Goal: Task Accomplishment & Management: Manage account settings

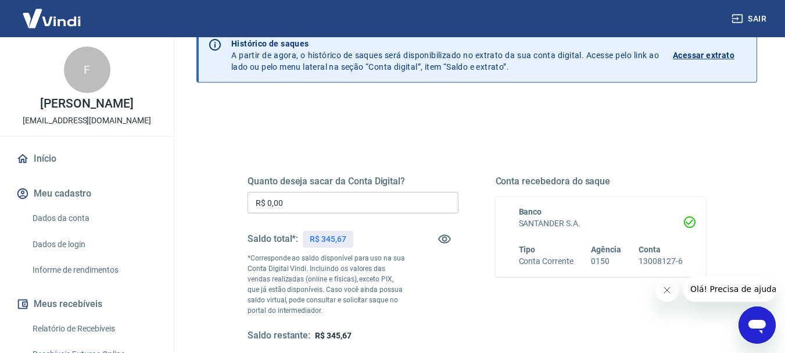
scroll to position [70, 0]
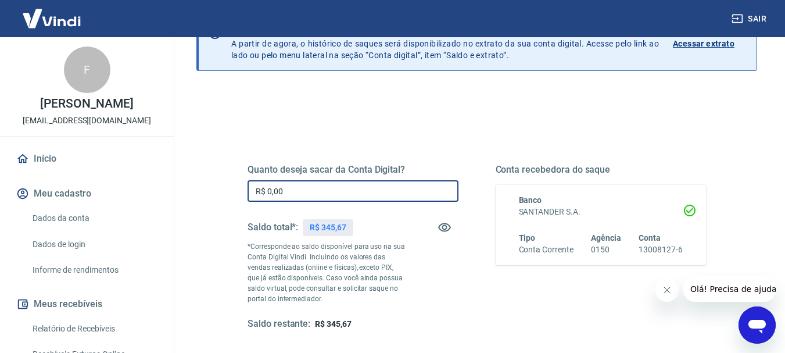
click at [329, 193] on input "R$ 0,00" at bounding box center [352, 190] width 211 height 21
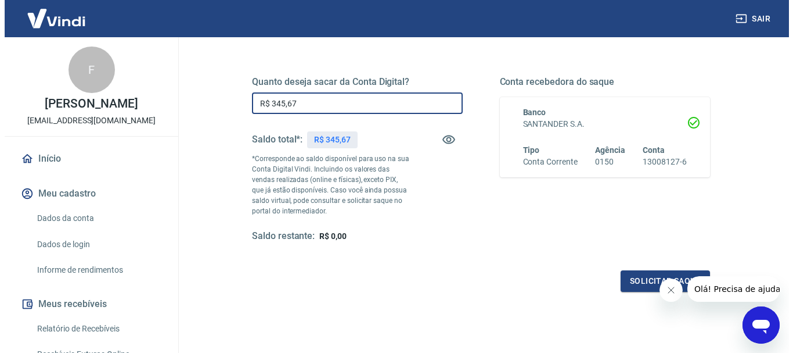
scroll to position [163, 0]
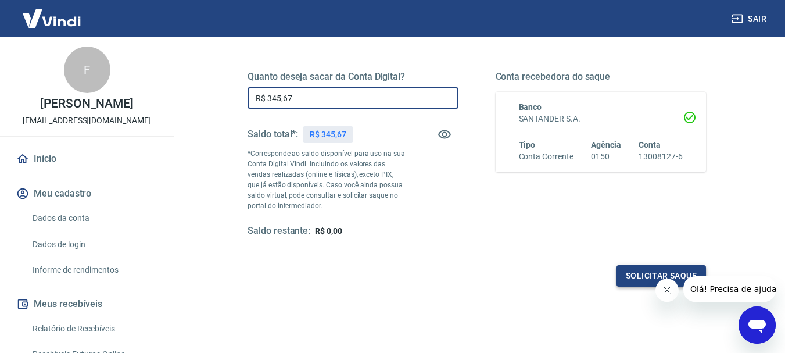
type input "R$ 345,67"
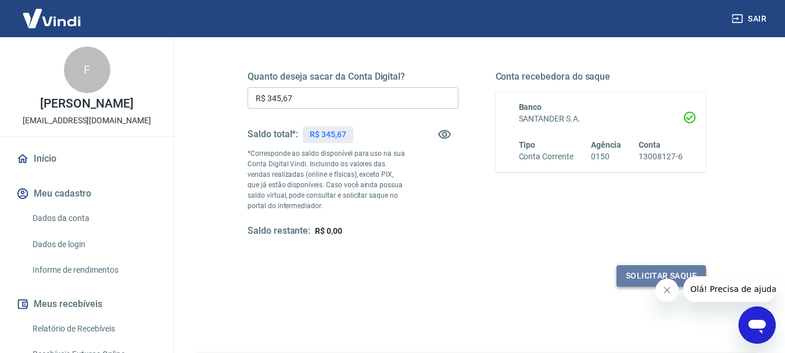
click at [626, 274] on button "Solicitar saque" at bounding box center [660, 275] width 89 height 21
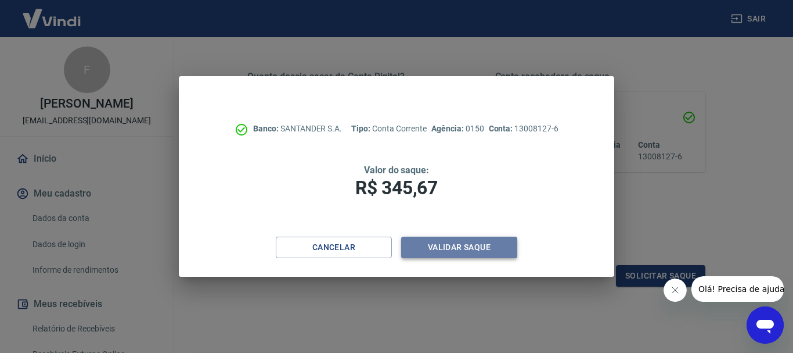
click at [443, 250] on button "Validar saque" at bounding box center [459, 246] width 116 height 21
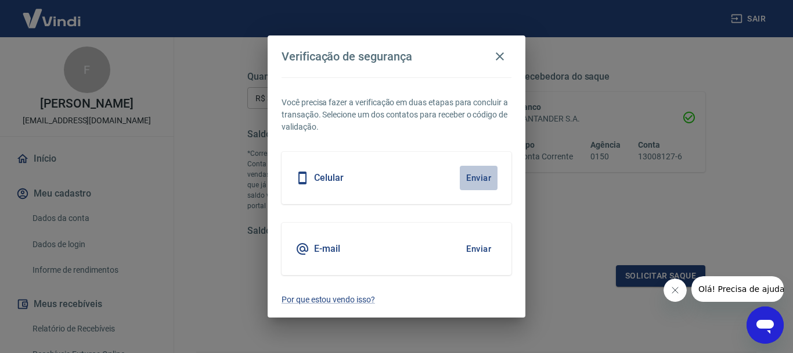
click at [477, 182] on button "Enviar" at bounding box center [479, 178] width 38 height 24
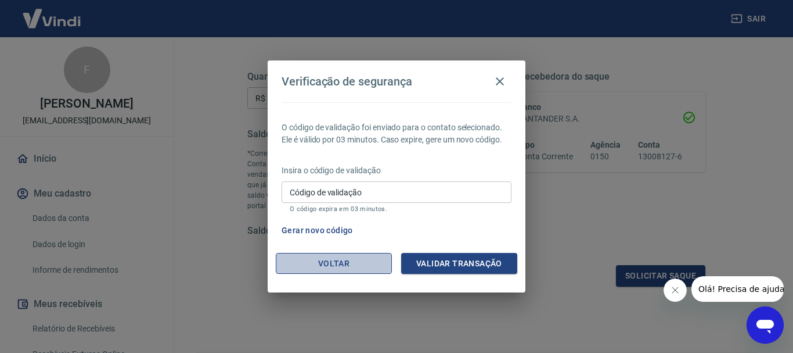
click at [359, 263] on button "Voltar" at bounding box center [334, 263] width 116 height 21
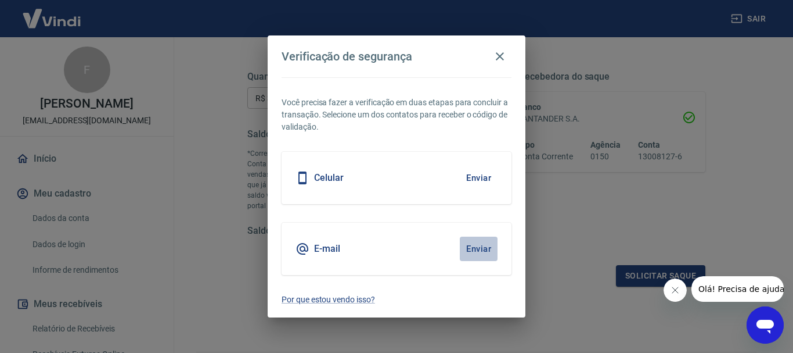
click at [482, 250] on button "Enviar" at bounding box center [479, 248] width 38 height 24
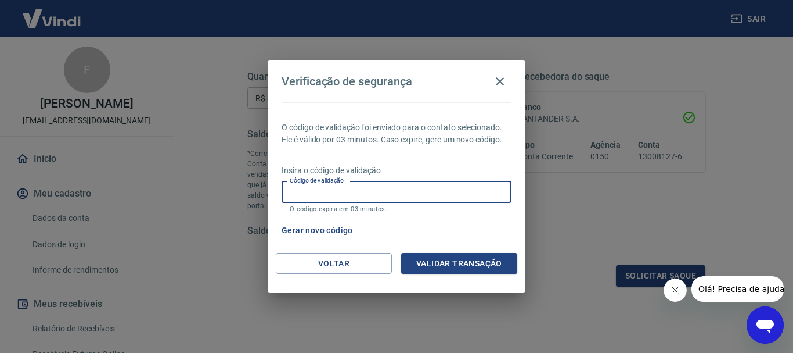
click at [397, 193] on input "Código de validação" at bounding box center [397, 191] width 230 height 21
type input "373082"
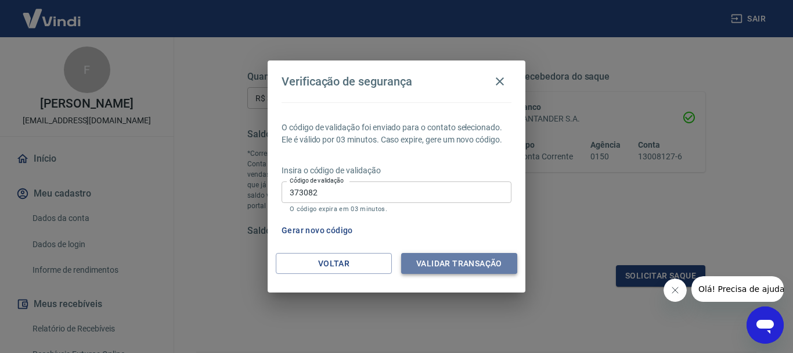
click at [437, 263] on button "Validar transação" at bounding box center [459, 263] width 116 height 21
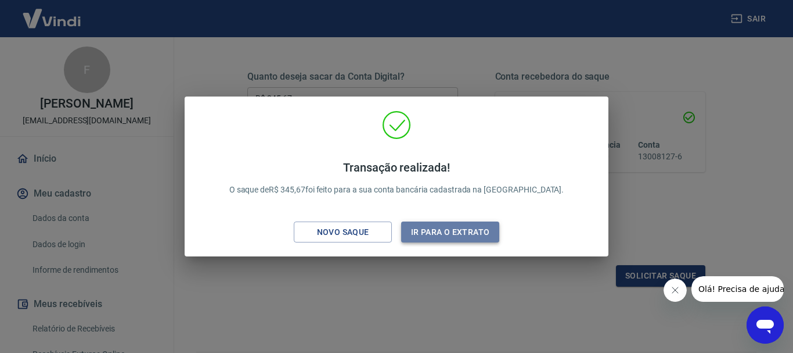
click at [434, 236] on button "Ir para o extrato" at bounding box center [450, 231] width 98 height 21
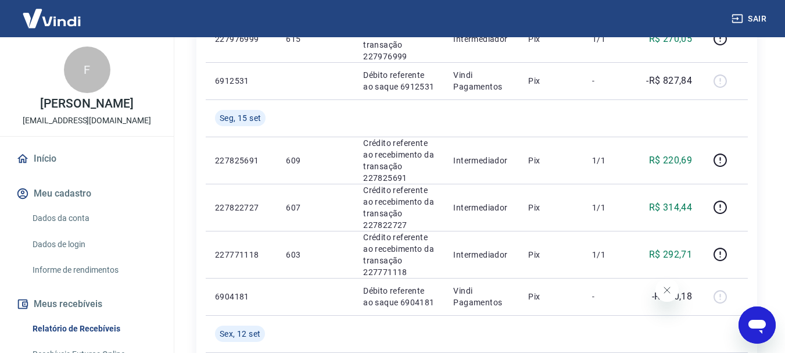
scroll to position [743, 0]
